Goal: Obtain resource: Obtain resource

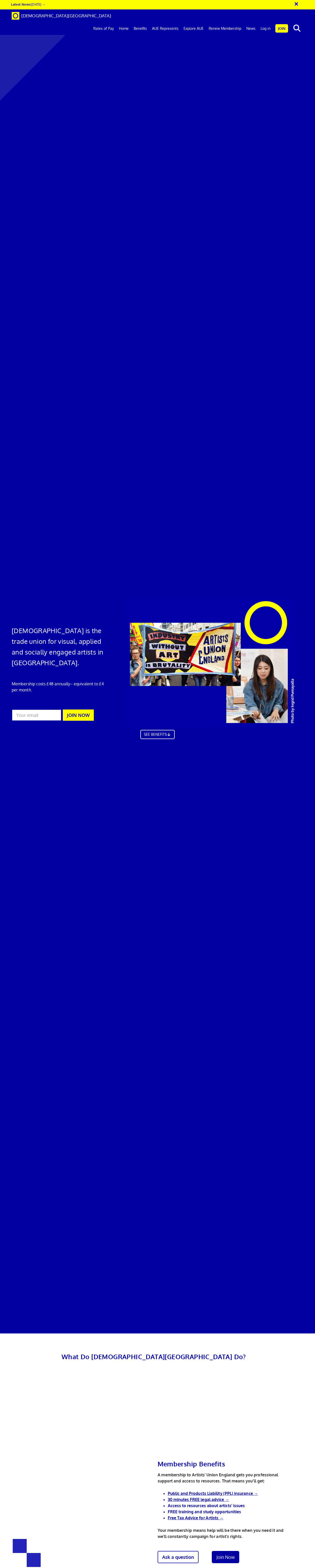
scroll to position [0, 1]
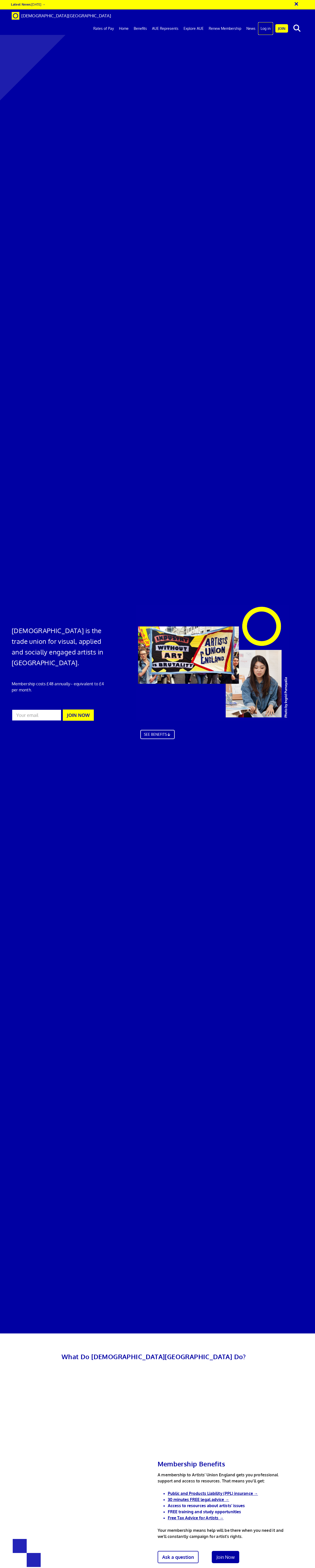
click at [266, 22] on link "Log in" at bounding box center [266, 28] width 15 height 13
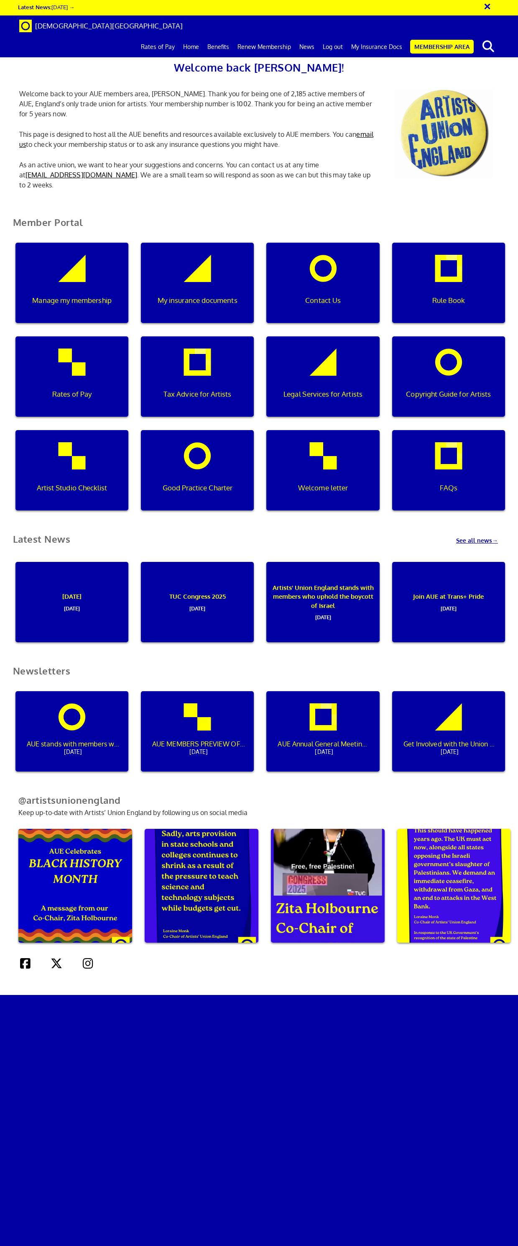
scroll to position [135, 0]
click at [210, 243] on div "My insurance documents" at bounding box center [197, 283] width 113 height 80
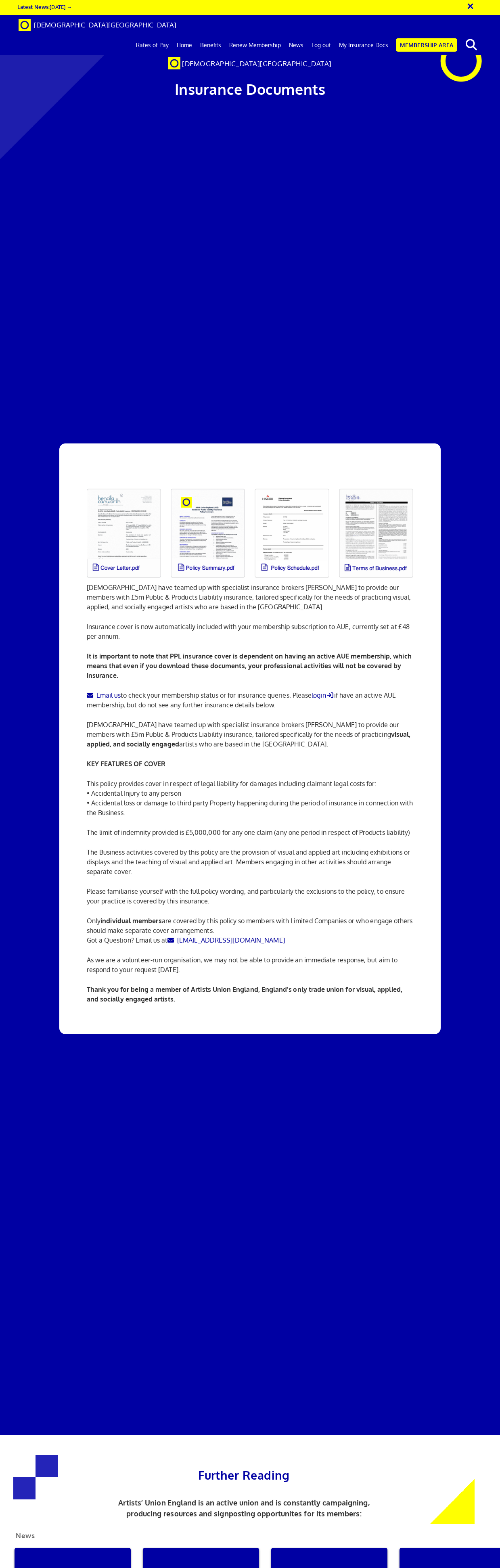
scroll to position [76, 0]
click at [119, 484] on link at bounding box center [124, 533] width 84 height 99
click at [225, 484] on link at bounding box center [208, 533] width 84 height 99
click at [291, 484] on link at bounding box center [292, 533] width 84 height 99
click at [359, 484] on link at bounding box center [375, 533] width 84 height 99
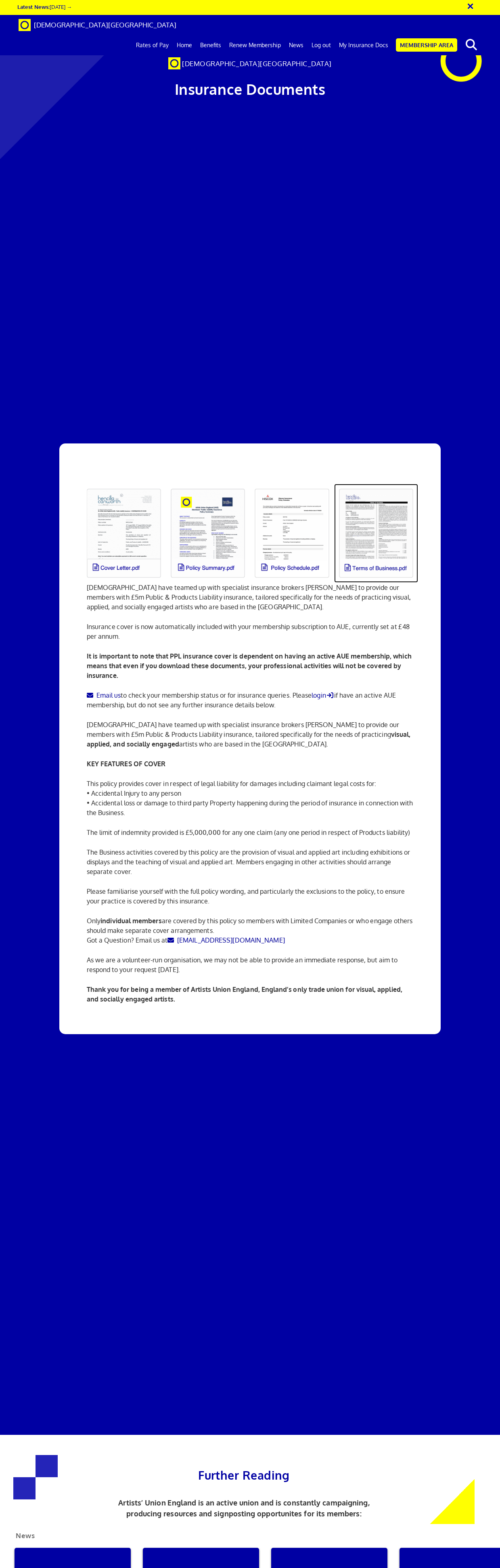
scroll to position [0, 0]
